Goal: Navigation & Orientation: Go to known website

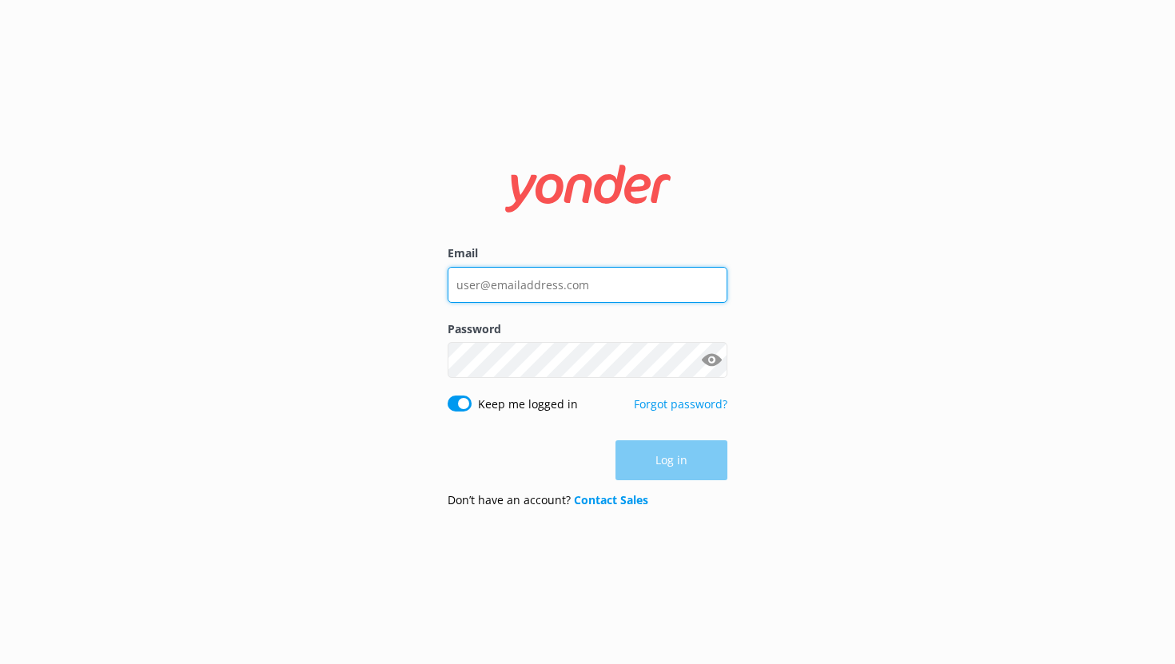
click at [515, 289] on input "Email" at bounding box center [588, 285] width 280 height 36
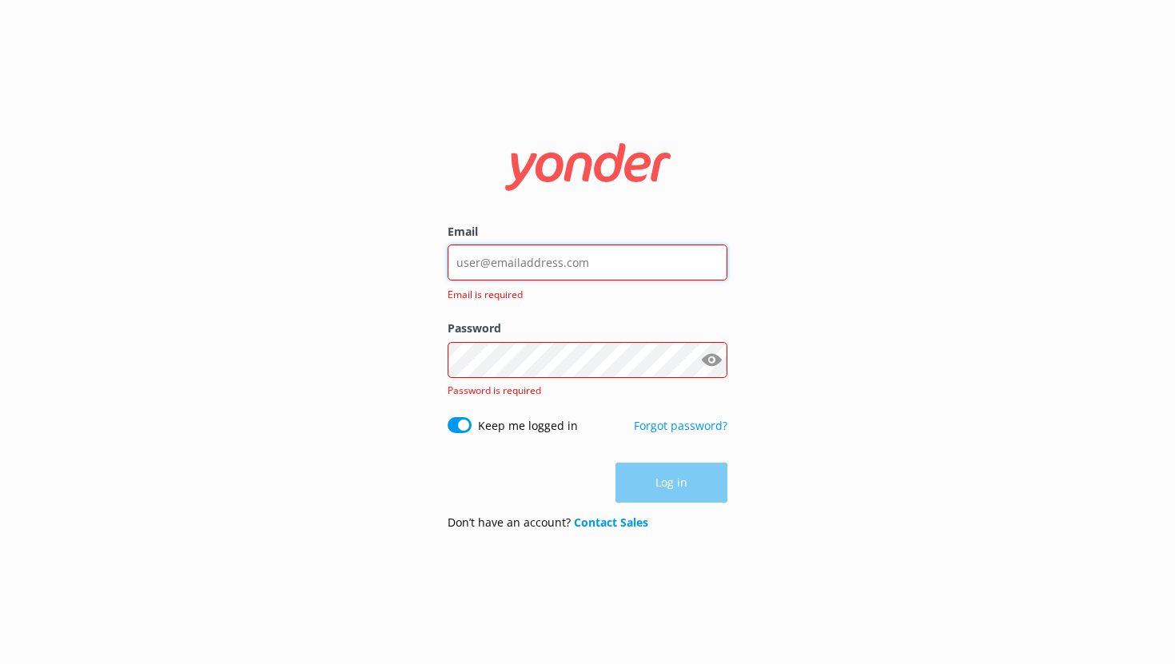
type input "[EMAIL_ADDRESS][DOMAIN_NAME]"
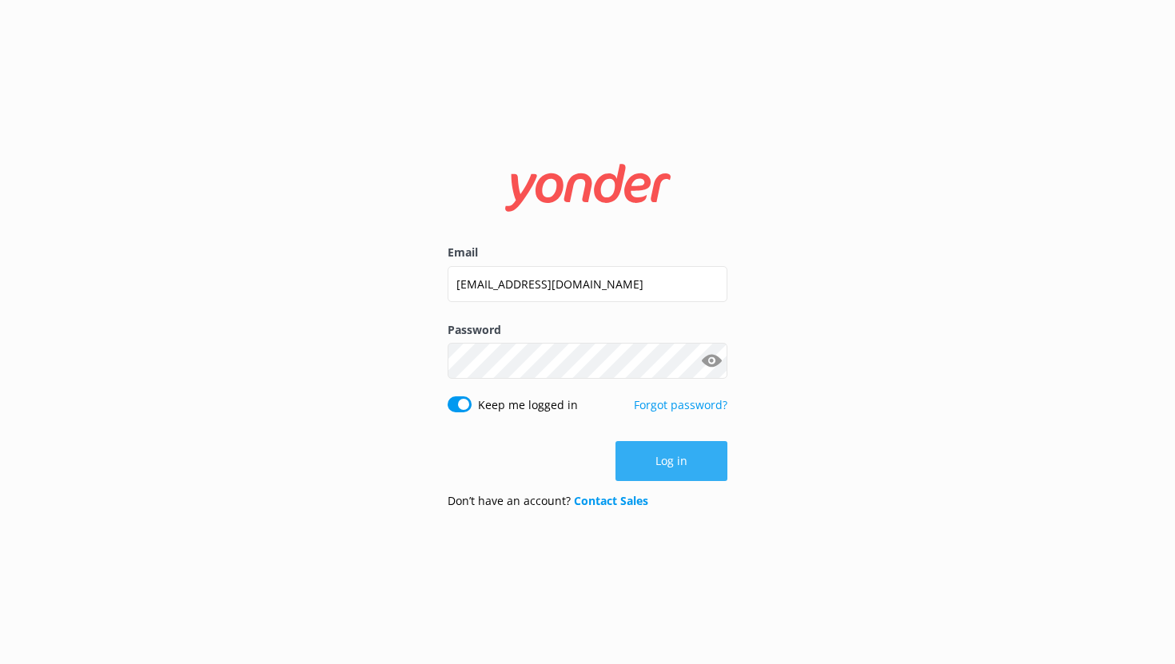
click at [687, 453] on button "Log in" at bounding box center [672, 461] width 112 height 40
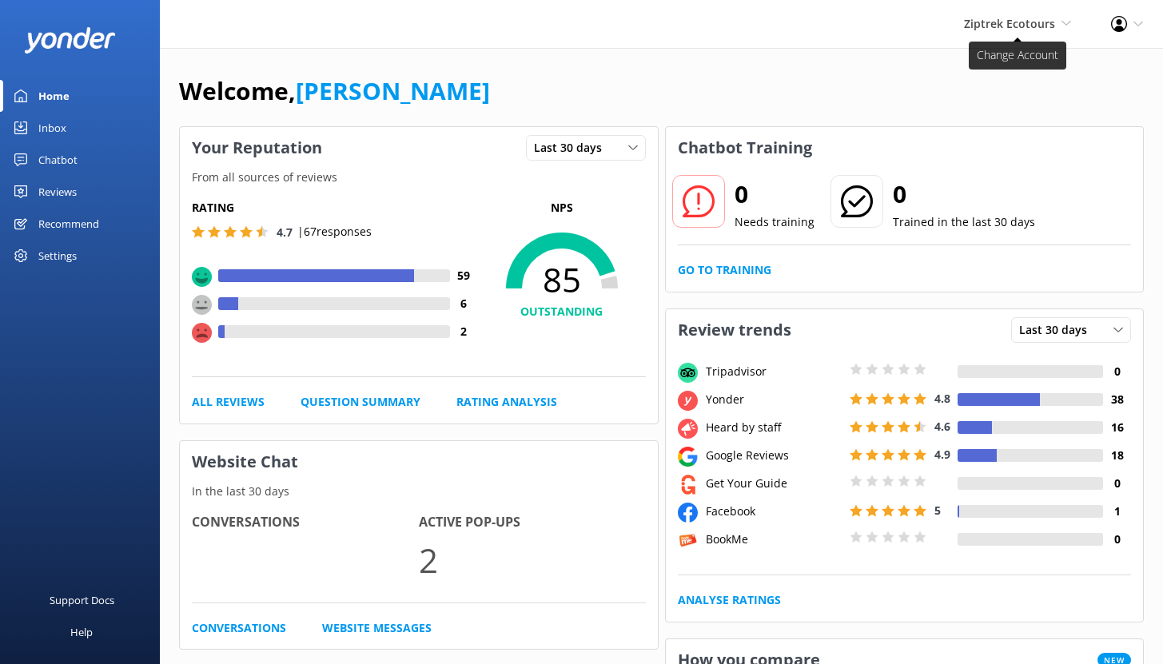
click at [1046, 26] on span "Ziptrek Ecotours" at bounding box center [1009, 23] width 91 height 15
